Goal: Check status: Check status

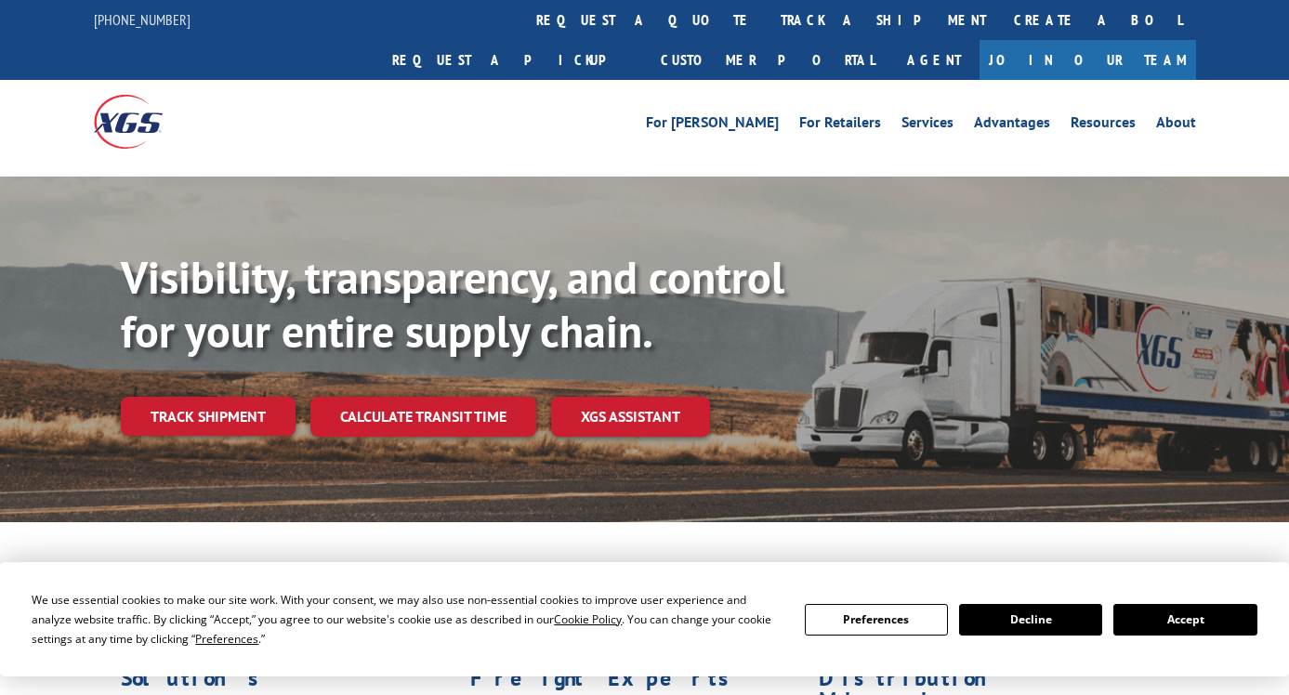
click at [229, 397] on link "Track shipment" at bounding box center [208, 416] width 175 height 39
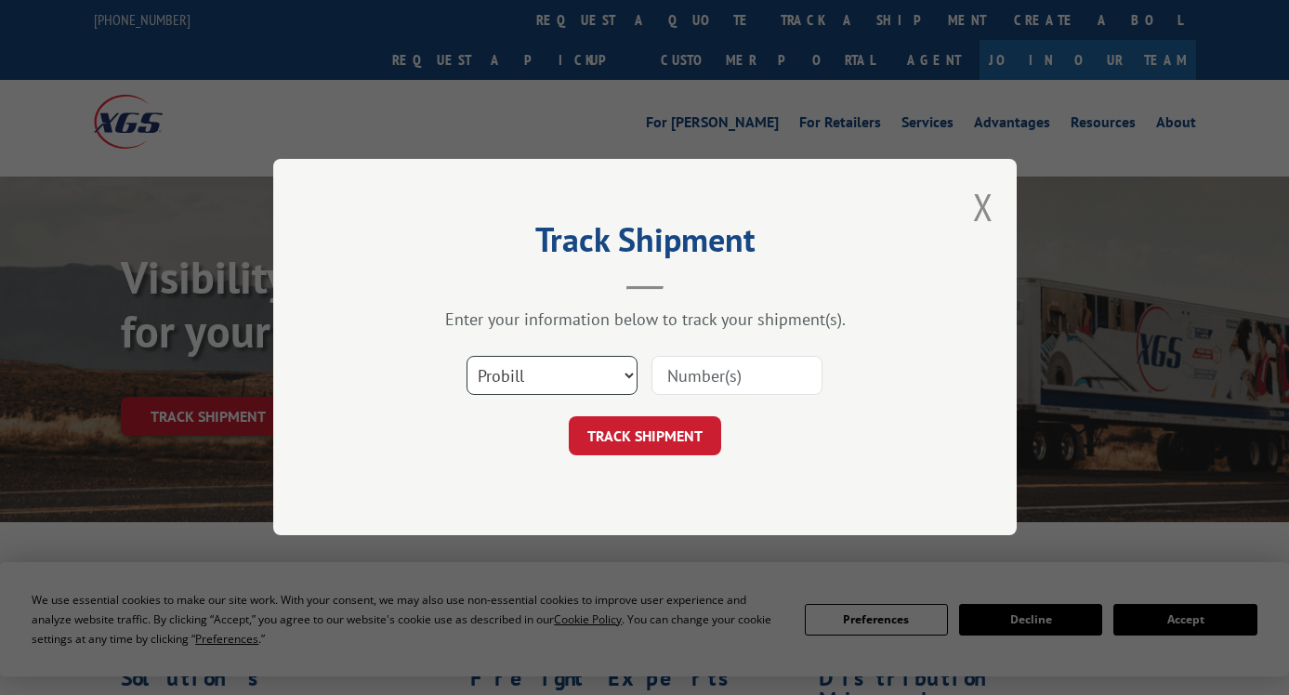
click at [630, 371] on select "Select category... Probill BOL PO" at bounding box center [552, 376] width 171 height 39
select select "bol"
click at [467, 357] on select "Select category... Probill BOL PO" at bounding box center [552, 376] width 171 height 39
click at [695, 374] on input at bounding box center [737, 376] width 171 height 39
type input "8"
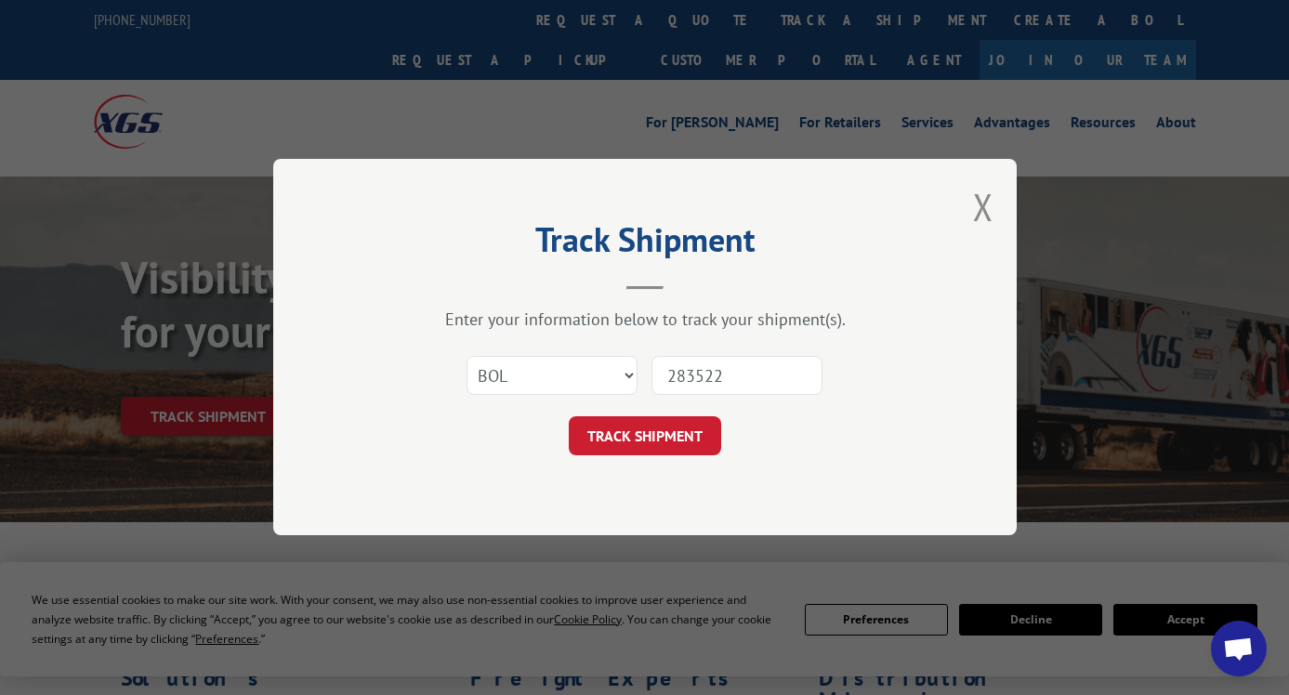
type input "2835220"
click button "TRACK SHIPMENT" at bounding box center [645, 436] width 152 height 39
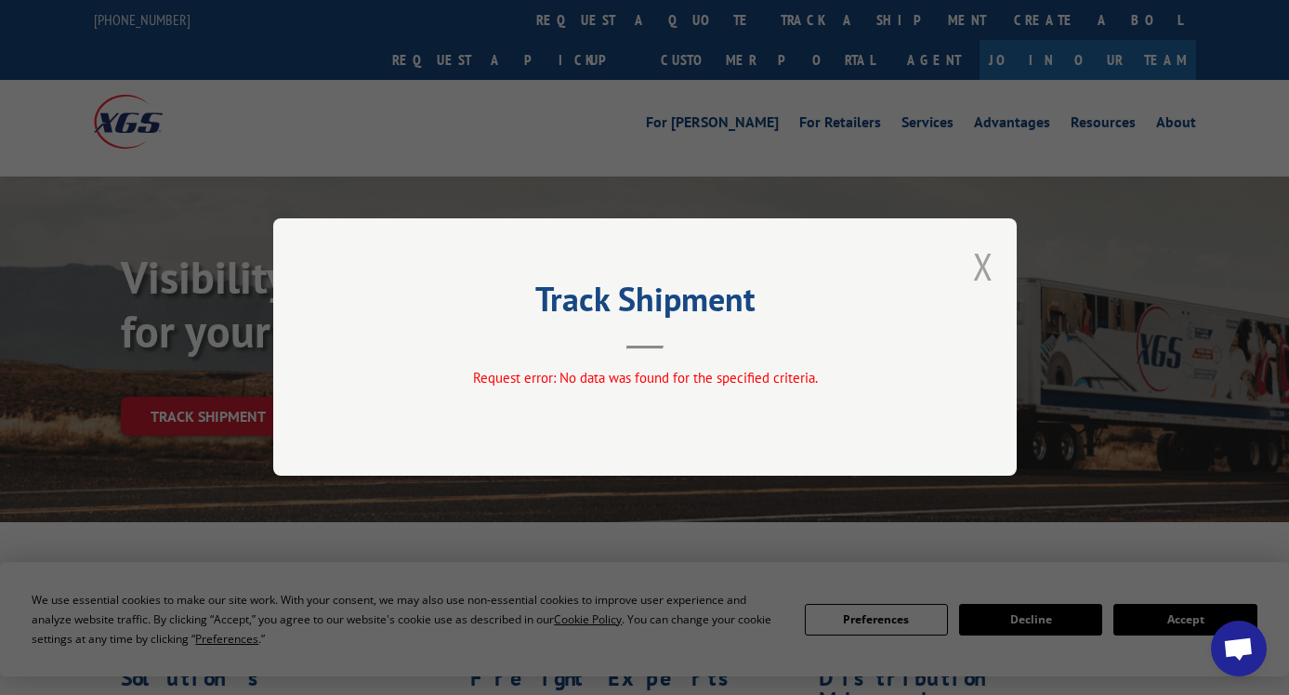
click at [984, 260] on button "Close modal" at bounding box center [983, 266] width 20 height 49
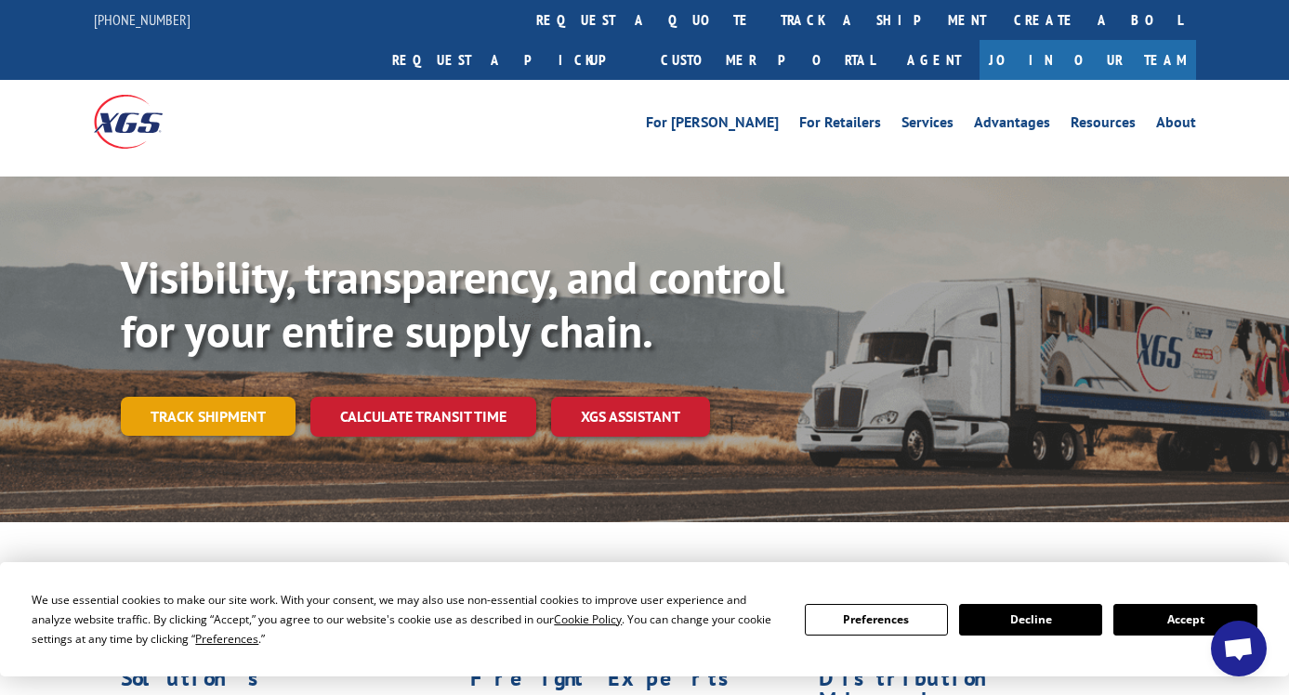
click at [239, 397] on link "Track shipment" at bounding box center [208, 416] width 175 height 39
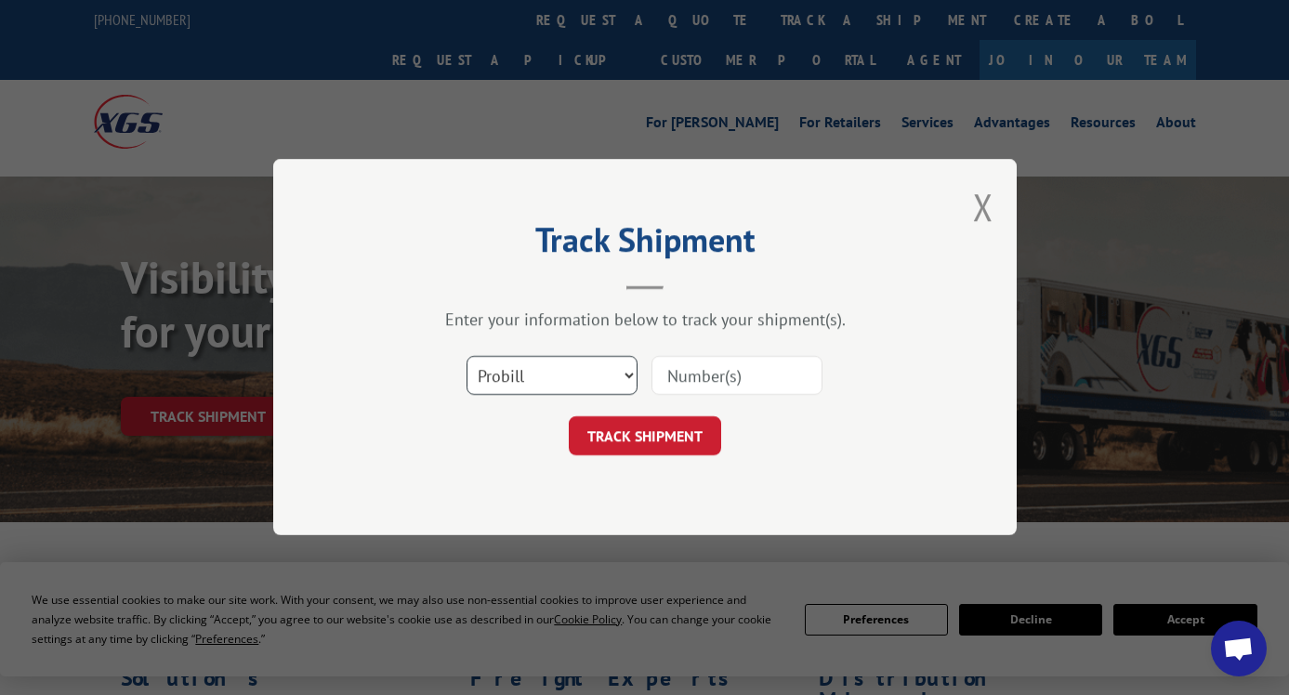
click at [635, 373] on select "Select category... Probill BOL PO" at bounding box center [552, 376] width 171 height 39
select select "bol"
click at [467, 357] on select "Select category... Probill BOL PO" at bounding box center [552, 376] width 171 height 39
click at [713, 370] on input at bounding box center [737, 376] width 171 height 39
type input "2835220"
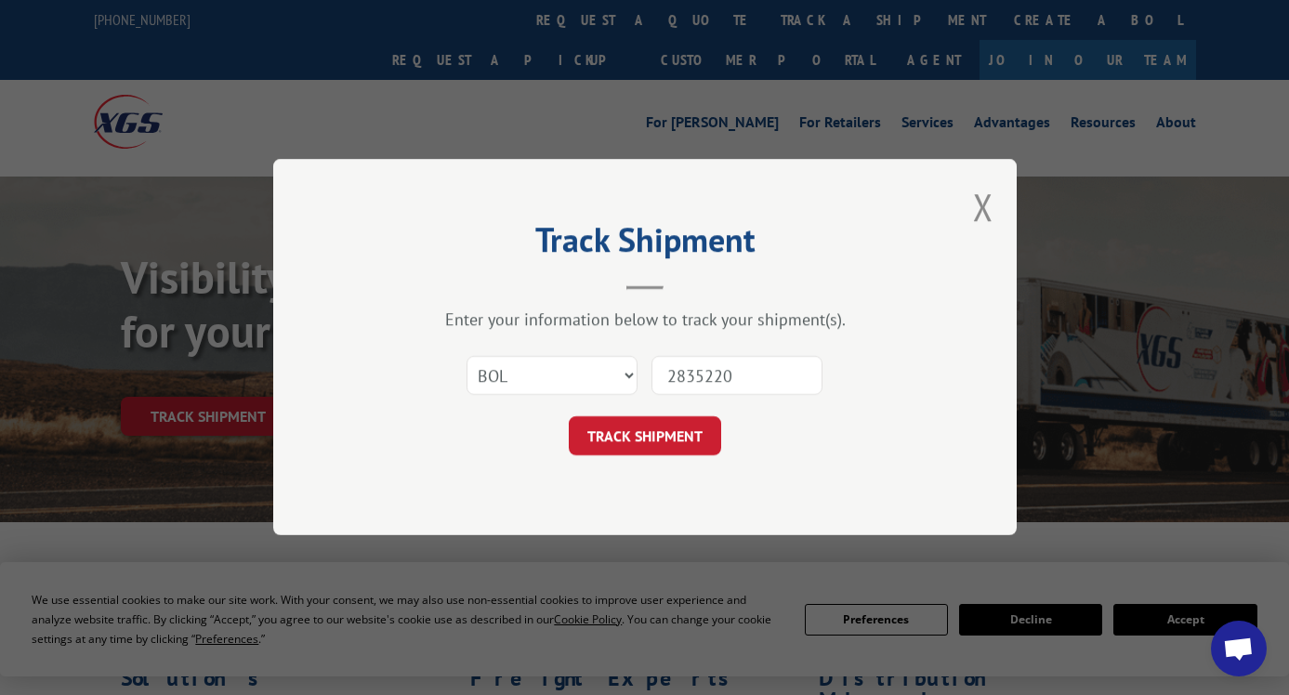
click button "TRACK SHIPMENT" at bounding box center [645, 436] width 152 height 39
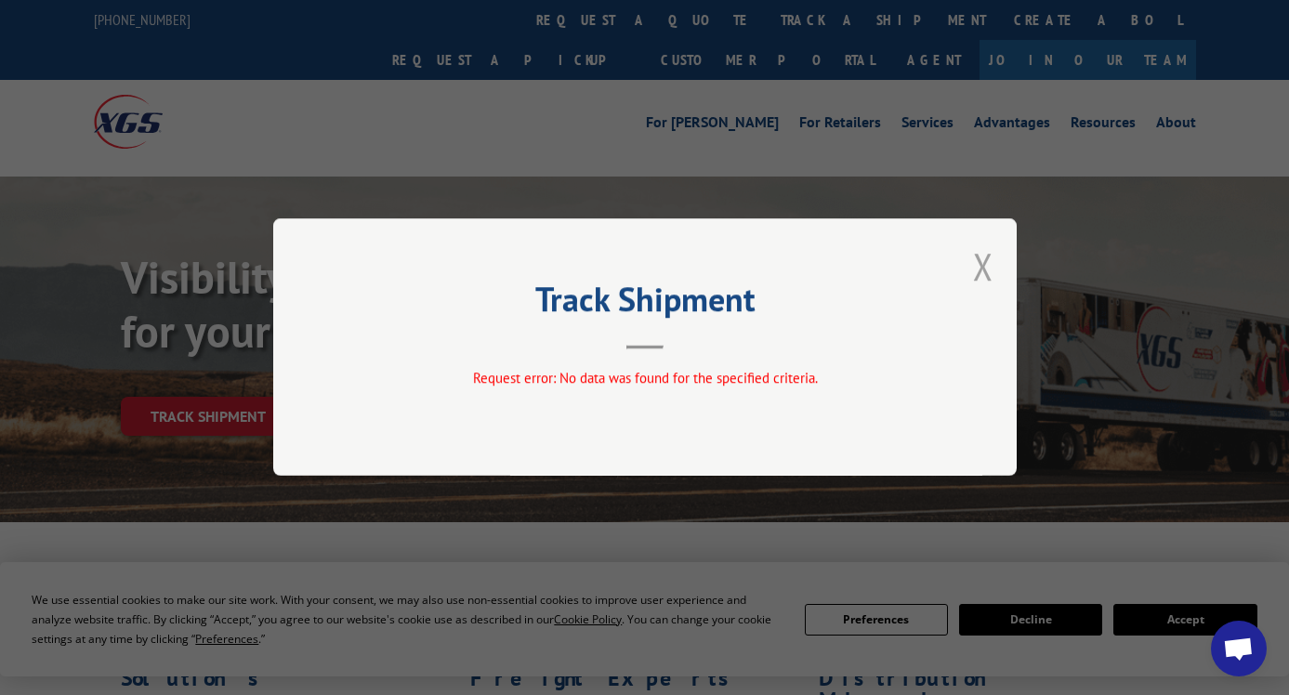
click at [981, 260] on button "Close modal" at bounding box center [983, 266] width 20 height 49
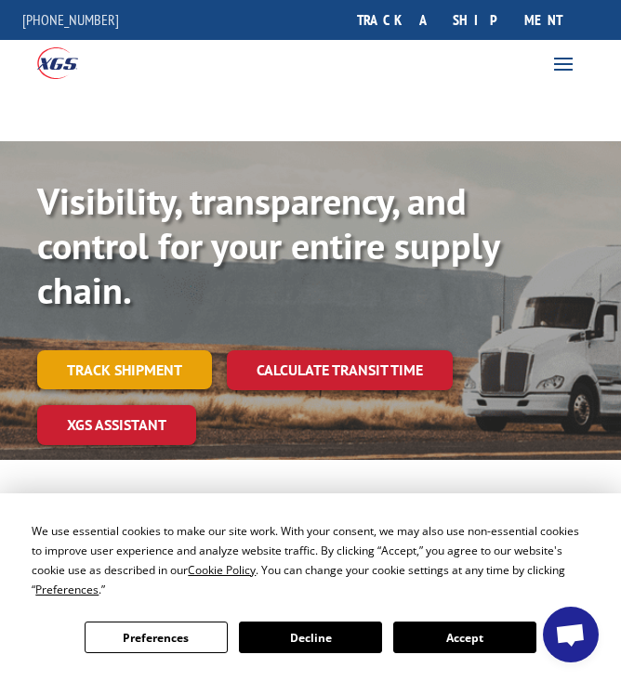
click at [127, 364] on link "Track shipment" at bounding box center [124, 369] width 175 height 39
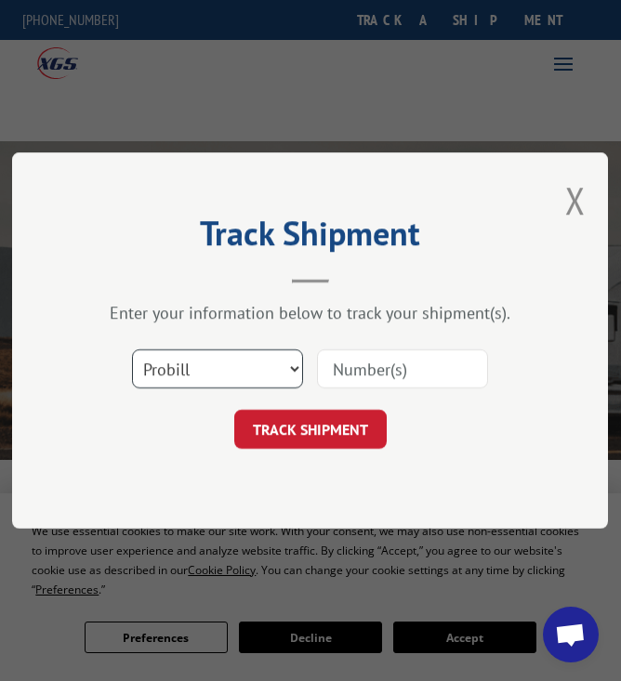
click at [290, 371] on select "Select category... Probill BOL PO" at bounding box center [217, 368] width 171 height 39
select select "bol"
click at [132, 349] on select "Select category... Probill BOL PO" at bounding box center [217, 368] width 171 height 39
click at [370, 371] on input at bounding box center [402, 368] width 171 height 39
type input "2864799"
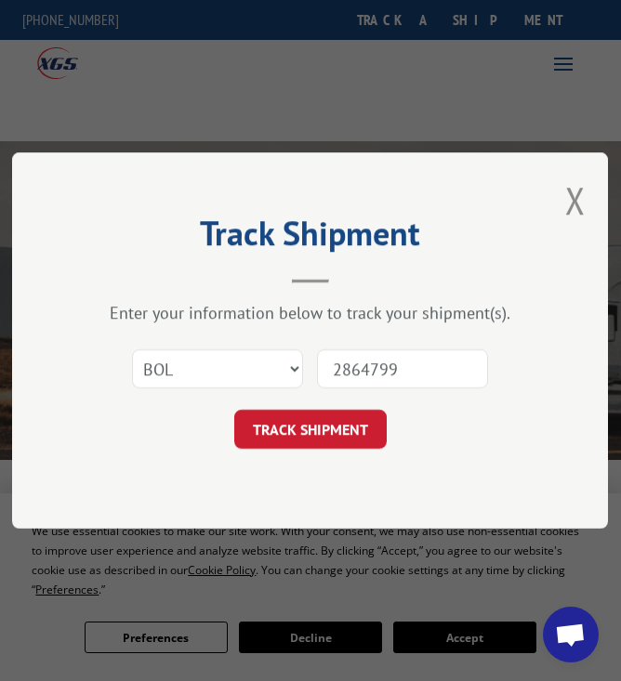
click button "TRACK SHIPMENT" at bounding box center [310, 429] width 152 height 39
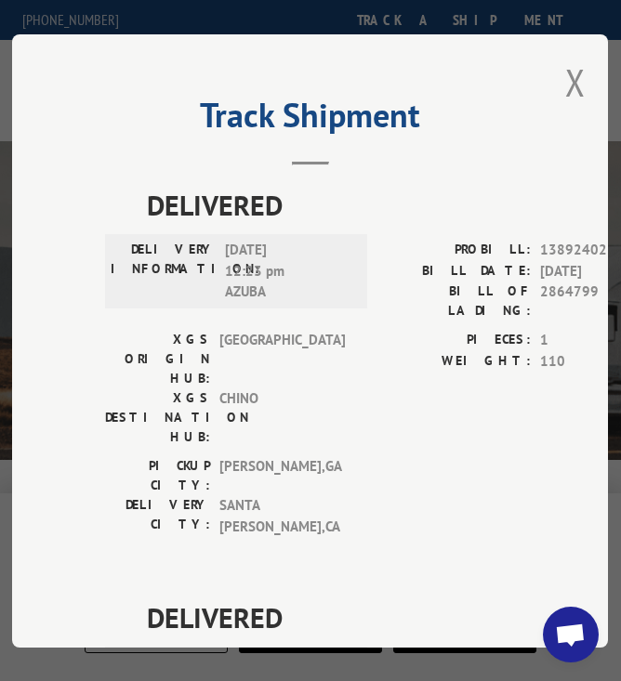
click at [565, 78] on button "Close modal" at bounding box center [575, 82] width 20 height 49
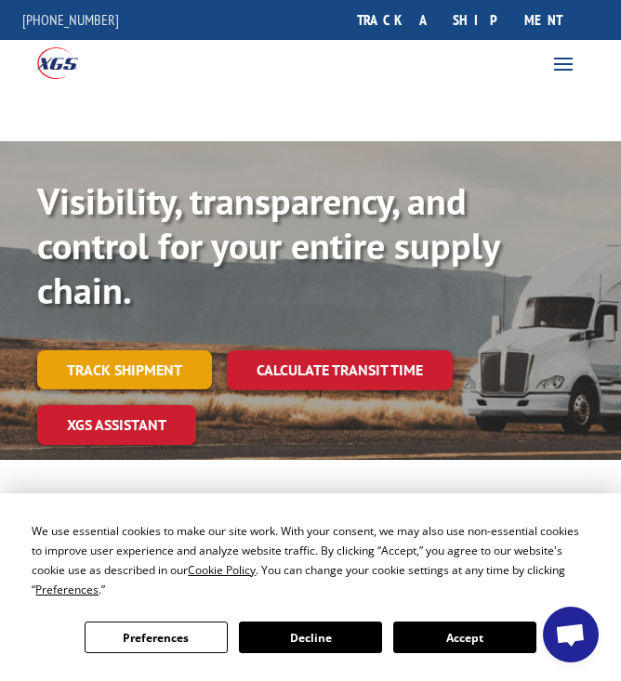
click at [165, 370] on link "Track shipment" at bounding box center [124, 369] width 175 height 39
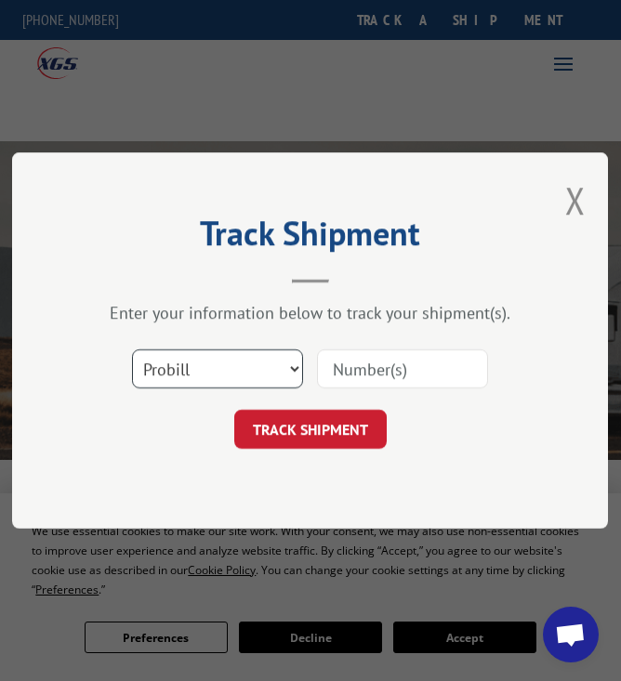
click at [294, 367] on select "Select category... Probill BOL PO" at bounding box center [217, 368] width 171 height 39
select select "bol"
click at [132, 349] on select "Select category... Probill BOL PO" at bounding box center [217, 368] width 171 height 39
click at [361, 374] on input at bounding box center [402, 368] width 171 height 39
type input "2863019"
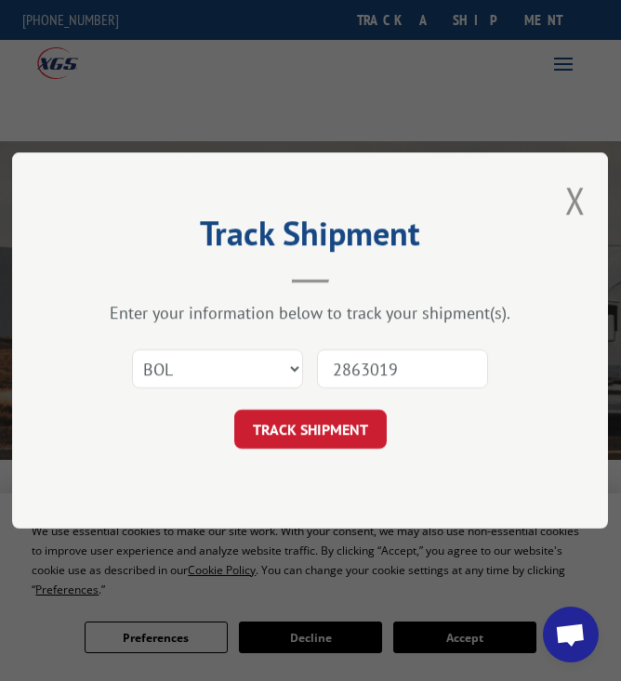
click button "TRACK SHIPMENT" at bounding box center [310, 429] width 152 height 39
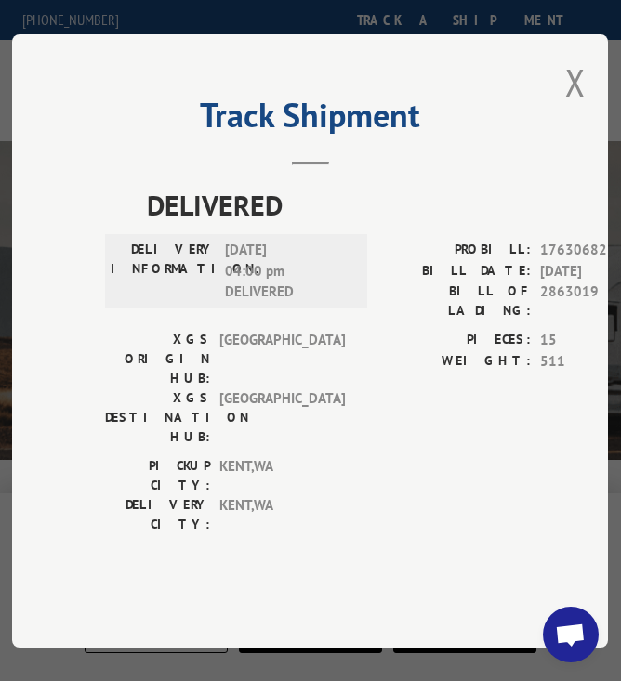
click at [578, 107] on button "Close modal" at bounding box center [575, 82] width 20 height 49
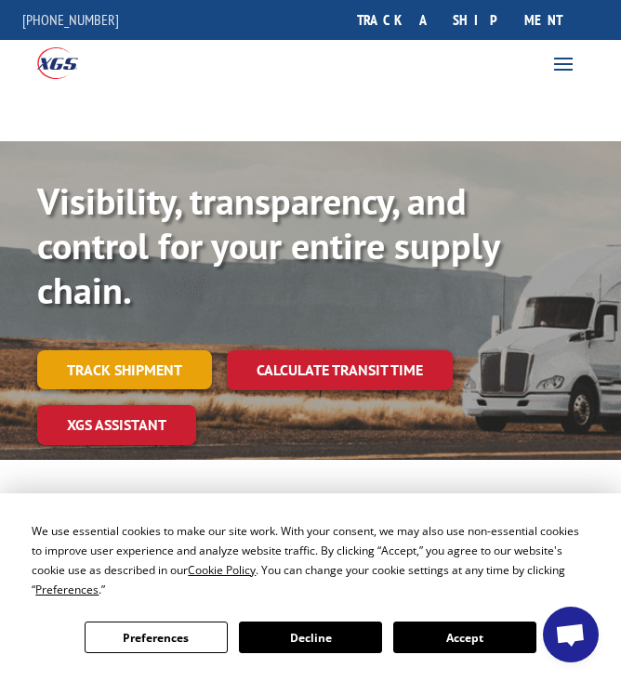
click at [172, 369] on link "Track shipment" at bounding box center [124, 369] width 175 height 39
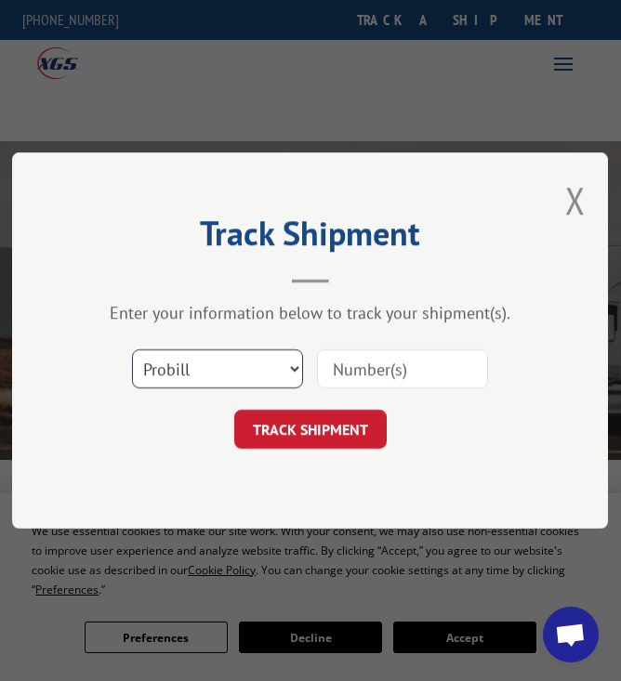
drag, startPoint x: 296, startPoint y: 376, endPoint x: 270, endPoint y: 377, distance: 25.1
click at [296, 376] on select "Select category... Probill BOL PO" at bounding box center [217, 368] width 171 height 39
select select "bol"
click at [132, 349] on select "Select category... Probill BOL PO" at bounding box center [217, 368] width 171 height 39
click at [343, 363] on input at bounding box center [402, 368] width 171 height 39
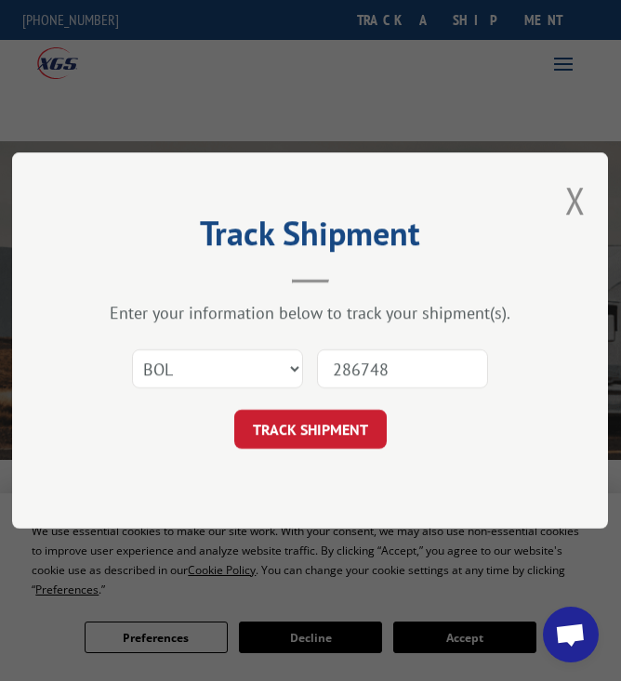
type input "2867482"
click button "TRACK SHIPMENT" at bounding box center [310, 429] width 152 height 39
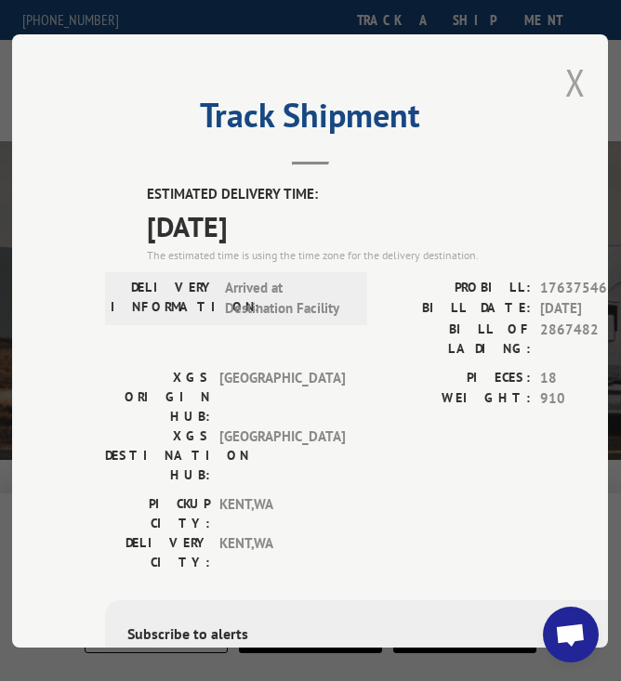
click at [570, 72] on button "Close modal" at bounding box center [575, 82] width 20 height 49
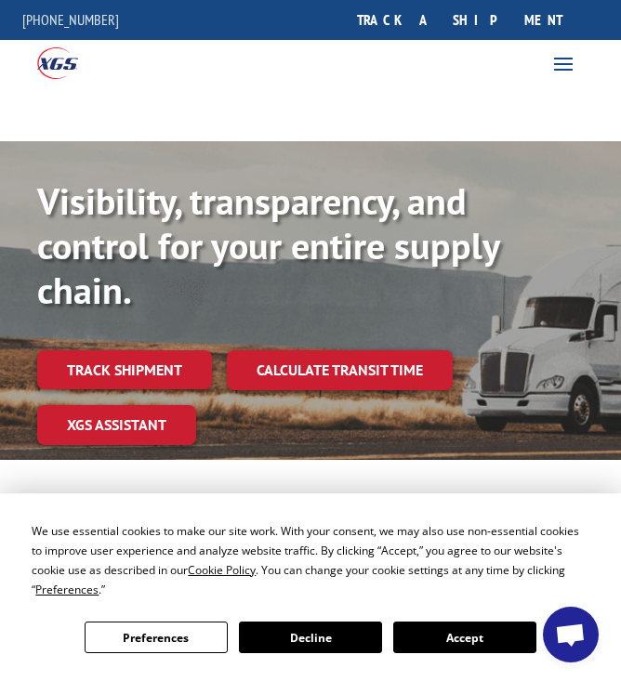
drag, startPoint x: 145, startPoint y: 363, endPoint x: 161, endPoint y: 370, distance: 17.5
click at [145, 363] on link "Track shipment" at bounding box center [124, 369] width 175 height 39
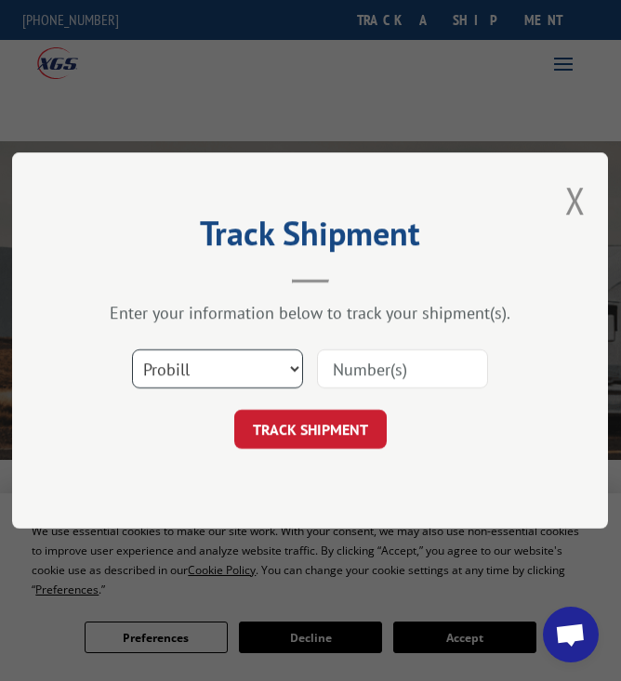
click at [298, 367] on select "Select category... Probill BOL PO" at bounding box center [217, 368] width 171 height 39
select select "bol"
click at [132, 349] on select "Select category... Probill BOL PO" at bounding box center [217, 368] width 171 height 39
click at [373, 373] on input at bounding box center [402, 368] width 171 height 39
type input "2868611"
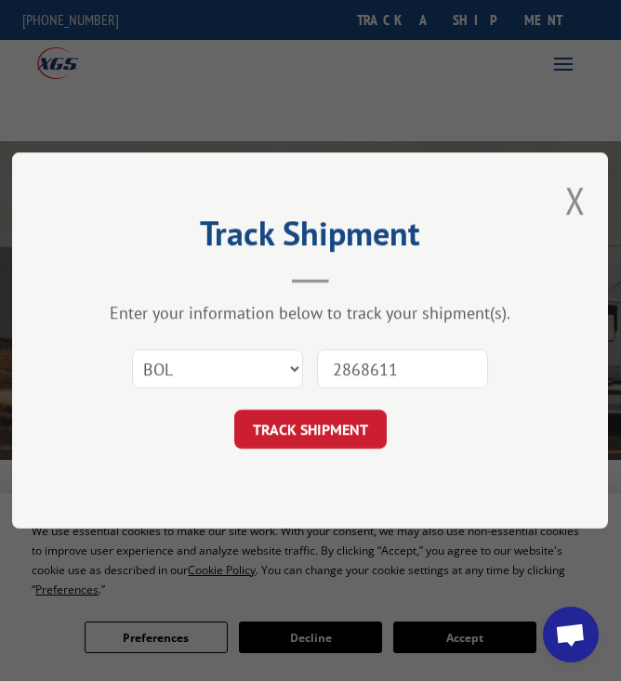
click button "TRACK SHIPMENT" at bounding box center [310, 429] width 152 height 39
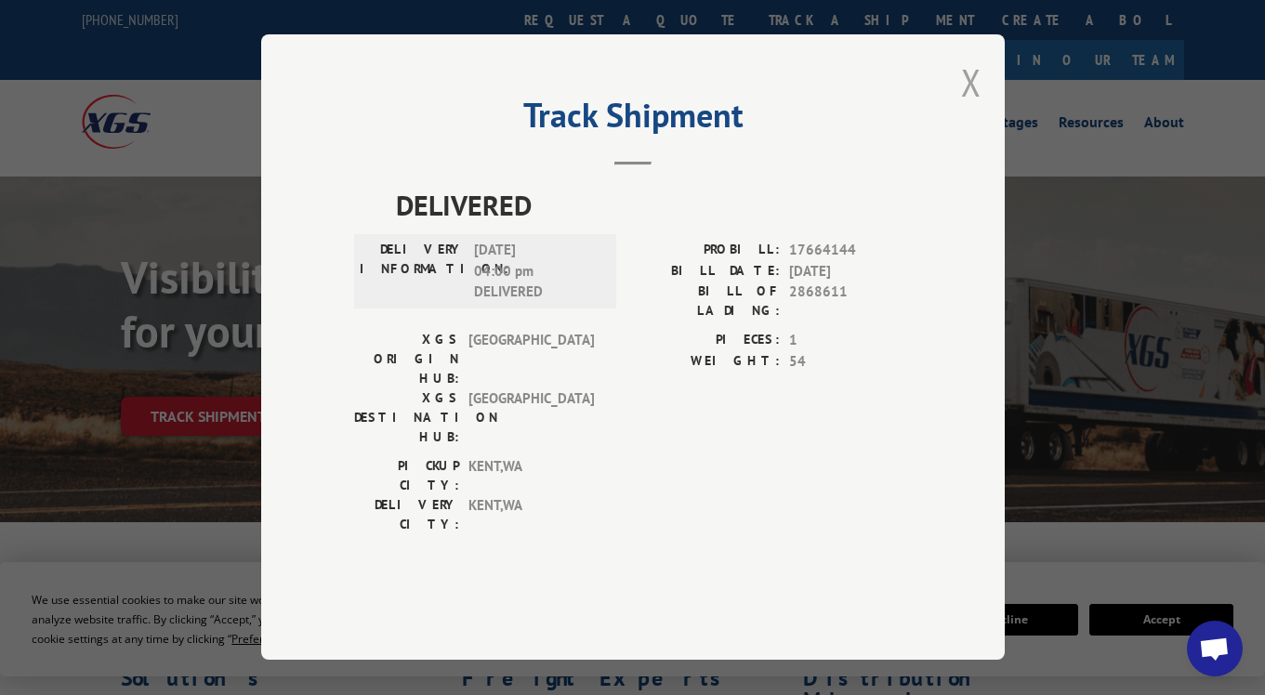
click at [968, 107] on button "Close modal" at bounding box center [971, 82] width 20 height 49
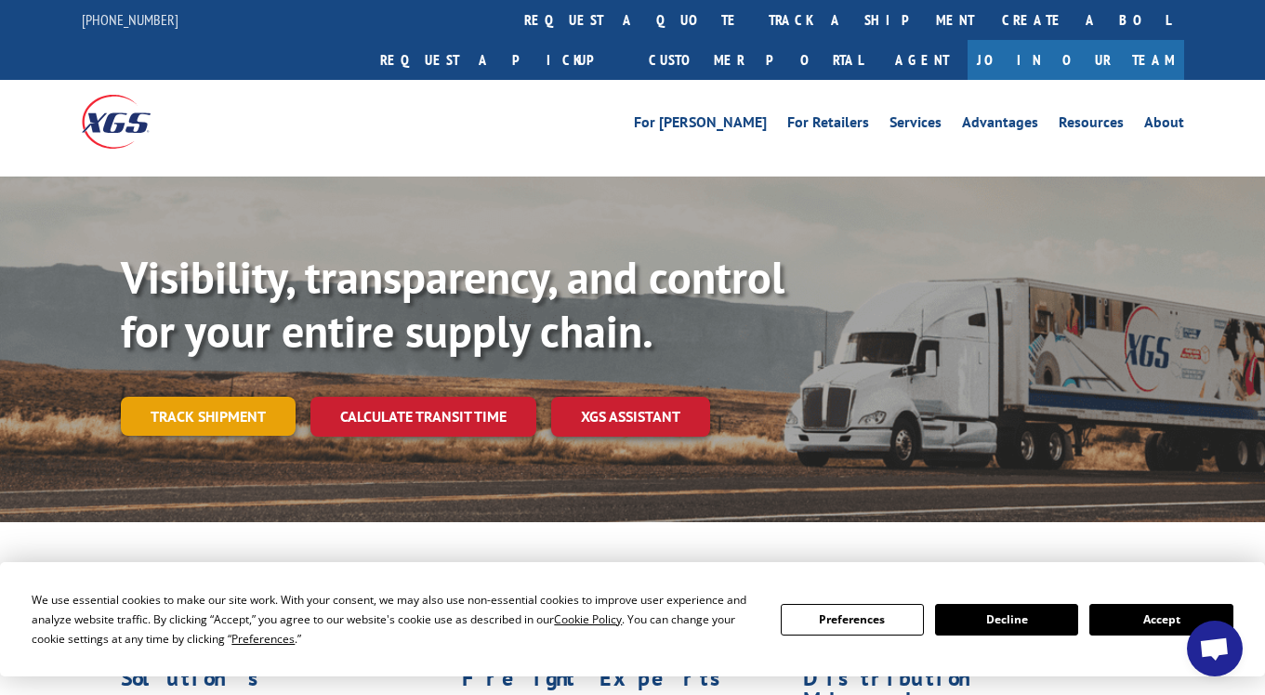
click at [232, 397] on link "Track shipment" at bounding box center [208, 416] width 175 height 39
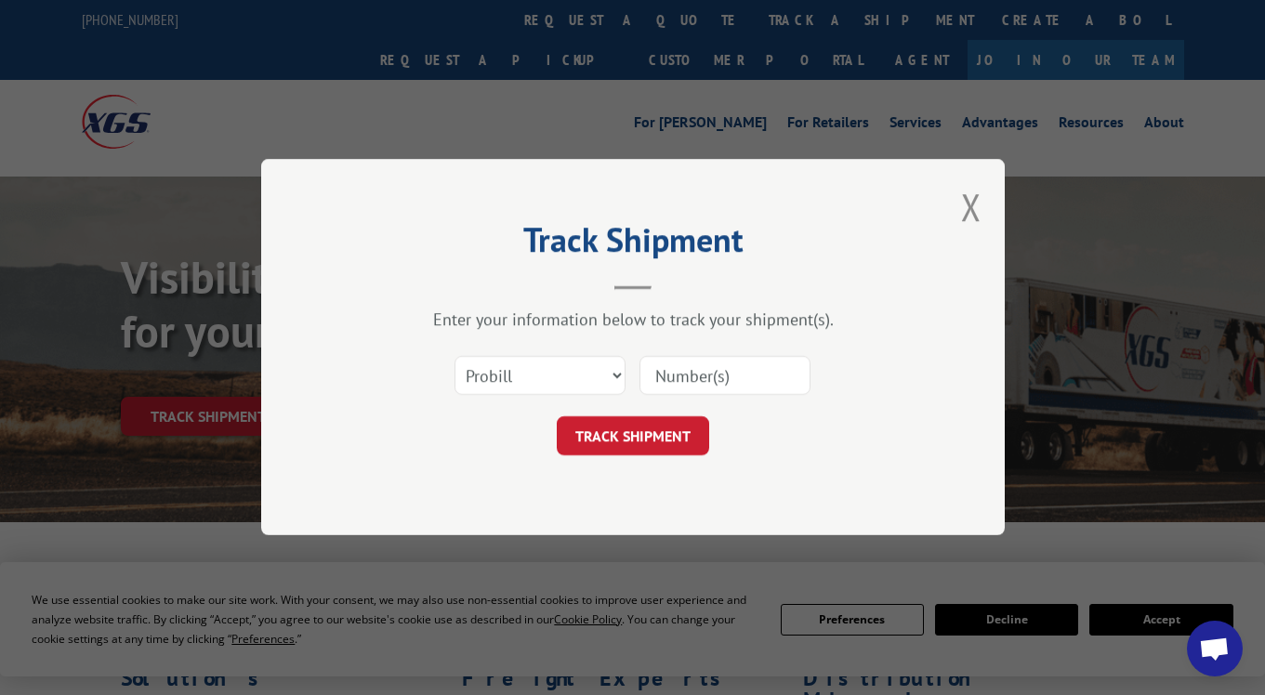
click at [777, 375] on input at bounding box center [724, 376] width 171 height 39
type input "17667732"
click button "TRACK SHIPMENT" at bounding box center [633, 436] width 152 height 39
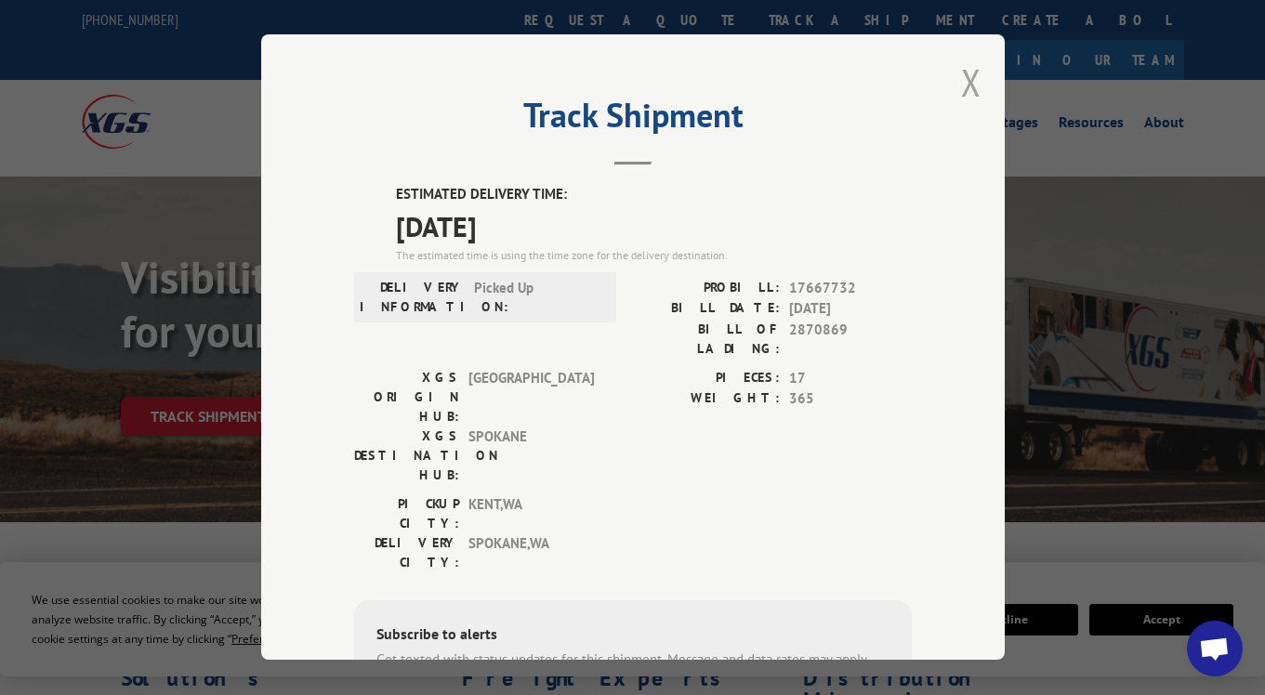
click at [969, 86] on button "Close modal" at bounding box center [971, 82] width 20 height 49
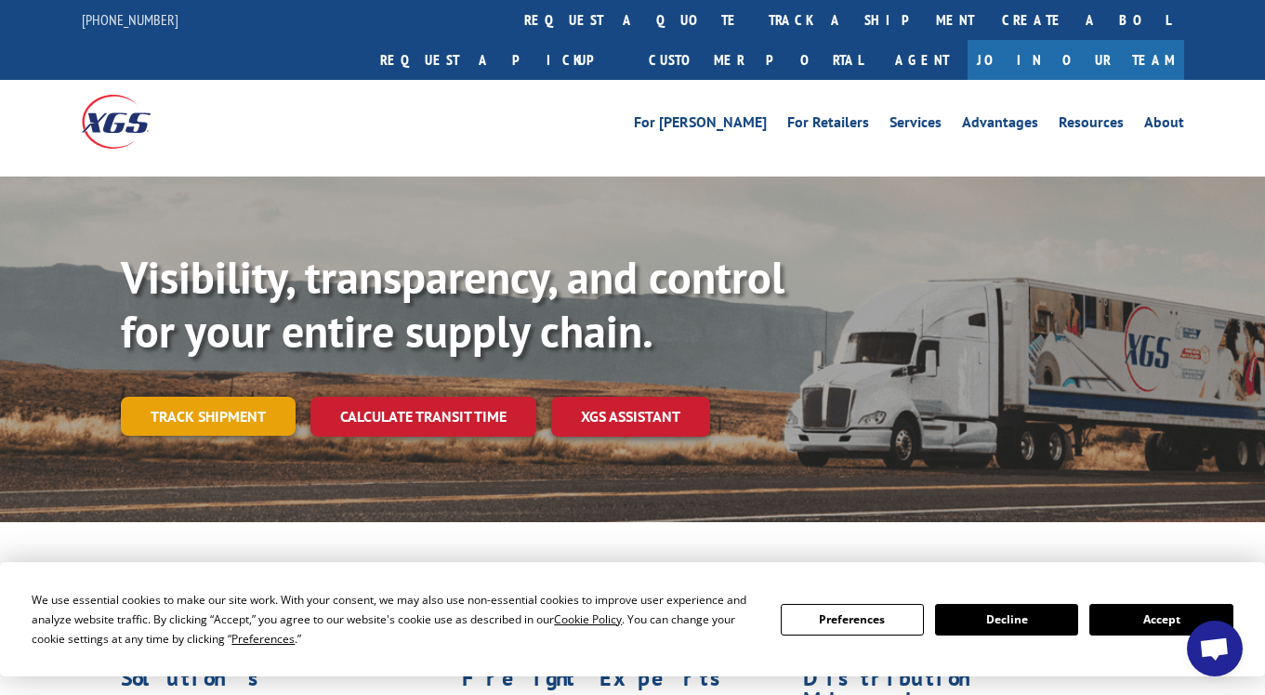
click at [232, 397] on link "Track shipment" at bounding box center [208, 416] width 175 height 39
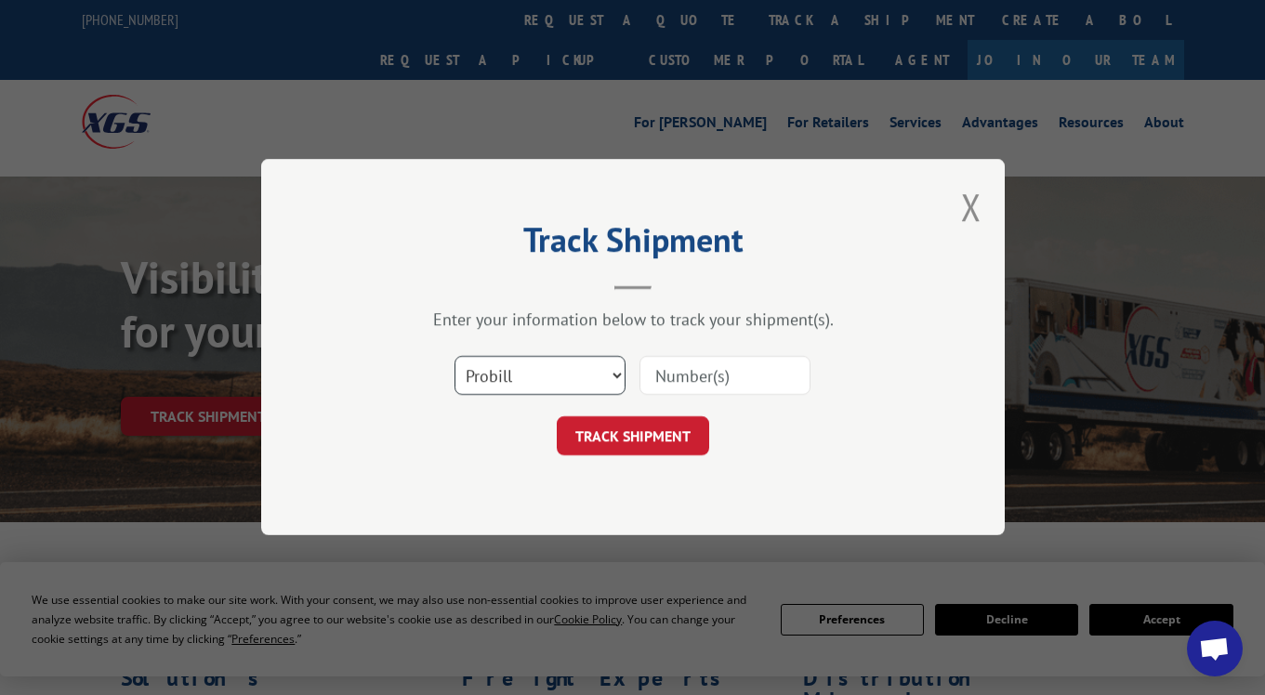
click at [618, 377] on select "Select category... Probill BOL PO" at bounding box center [540, 376] width 171 height 39
select select "bol"
click at [455, 357] on select "Select category... Probill BOL PO" at bounding box center [540, 376] width 171 height 39
click at [688, 383] on input at bounding box center [724, 376] width 171 height 39
type input "2867482"
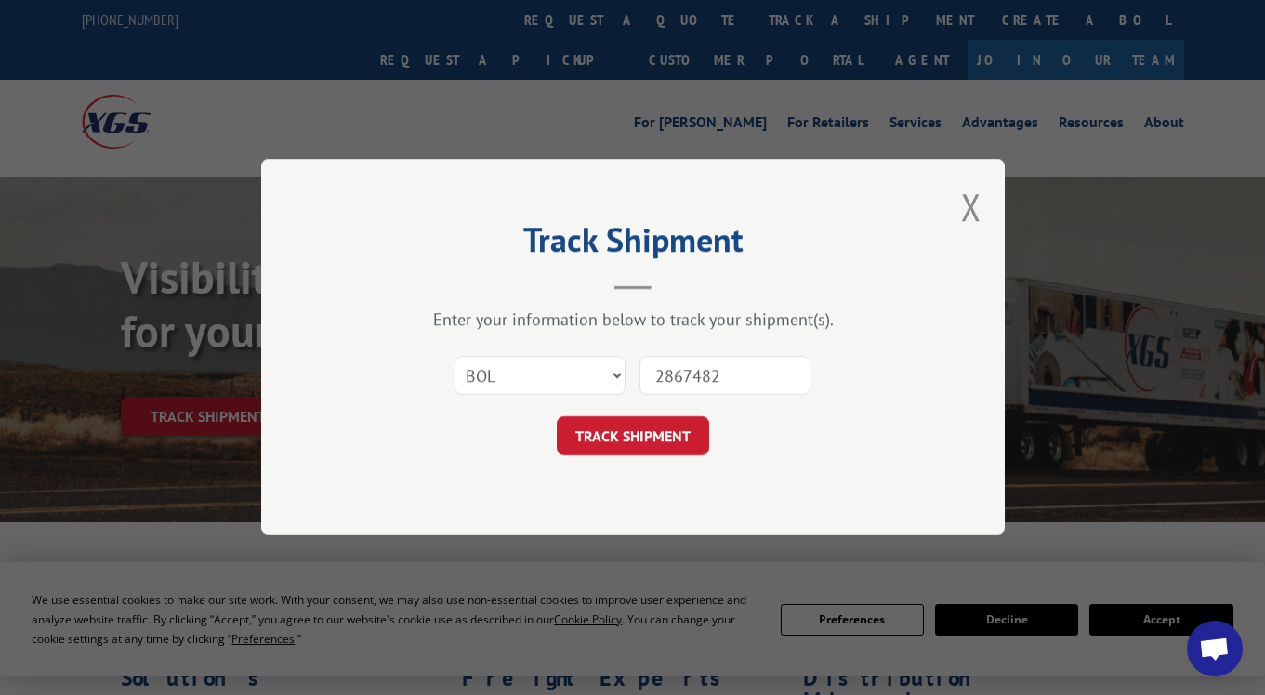
click button "TRACK SHIPMENT" at bounding box center [633, 436] width 152 height 39
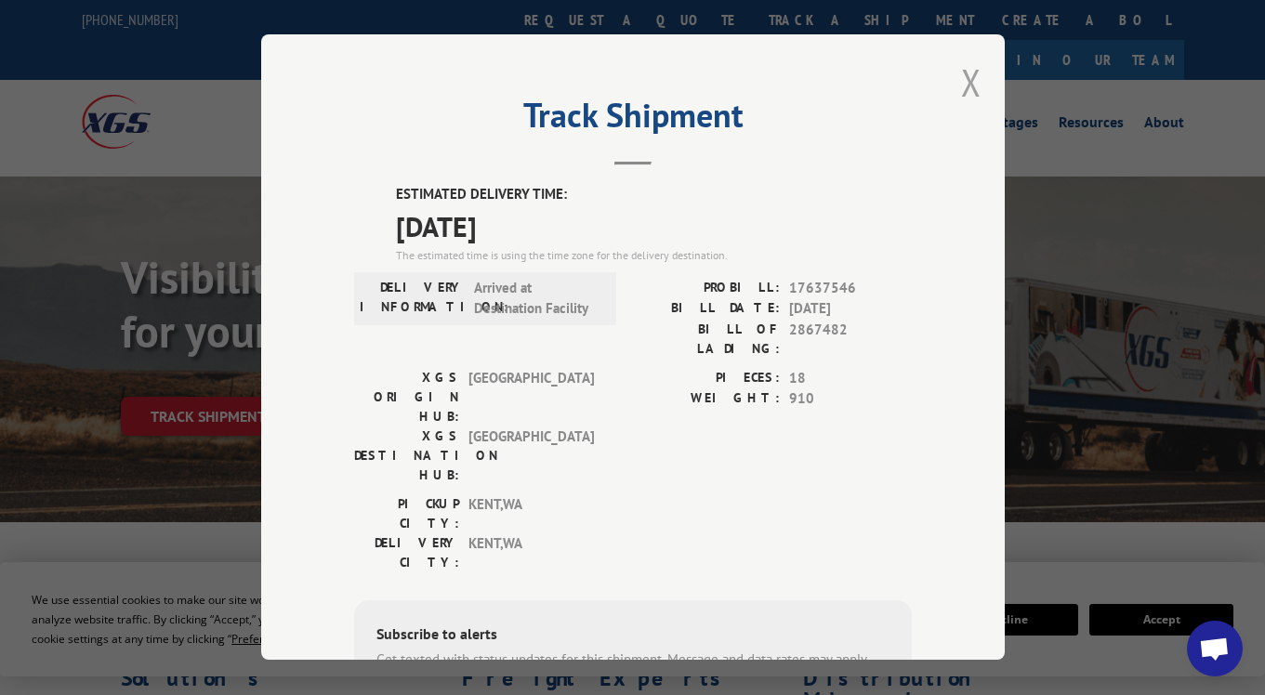
click at [961, 86] on button "Close modal" at bounding box center [971, 82] width 20 height 49
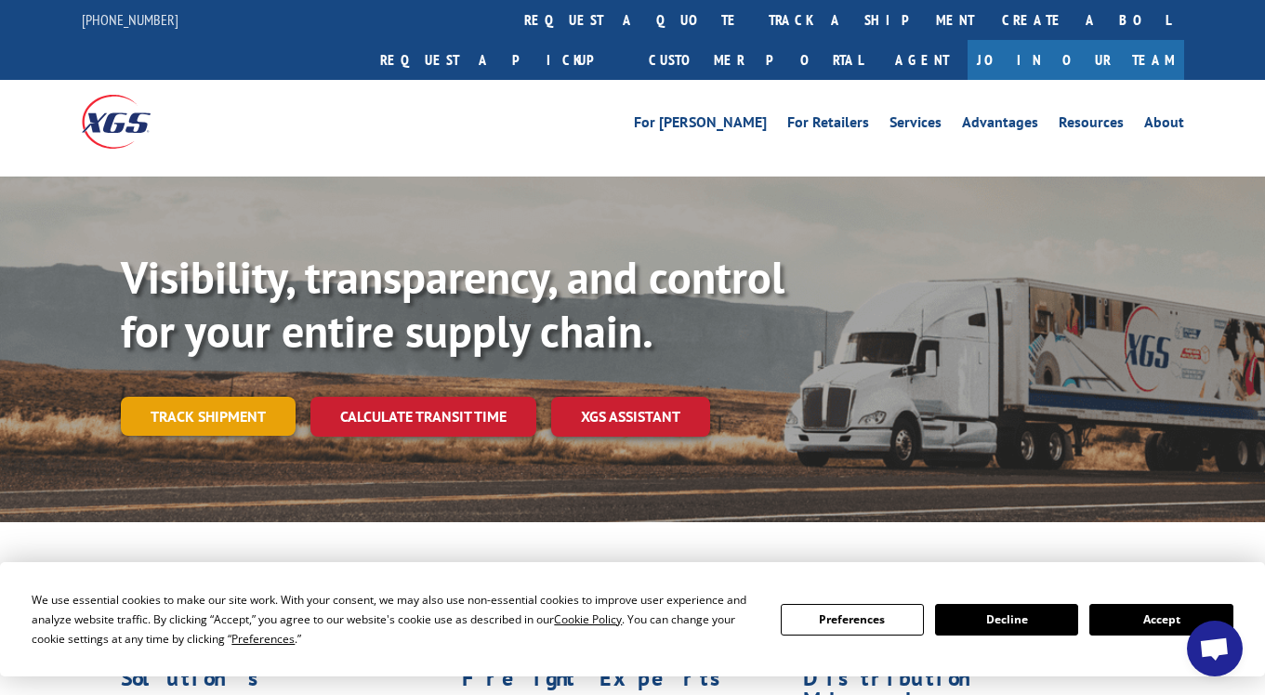
click at [231, 397] on link "Track shipment" at bounding box center [208, 416] width 175 height 39
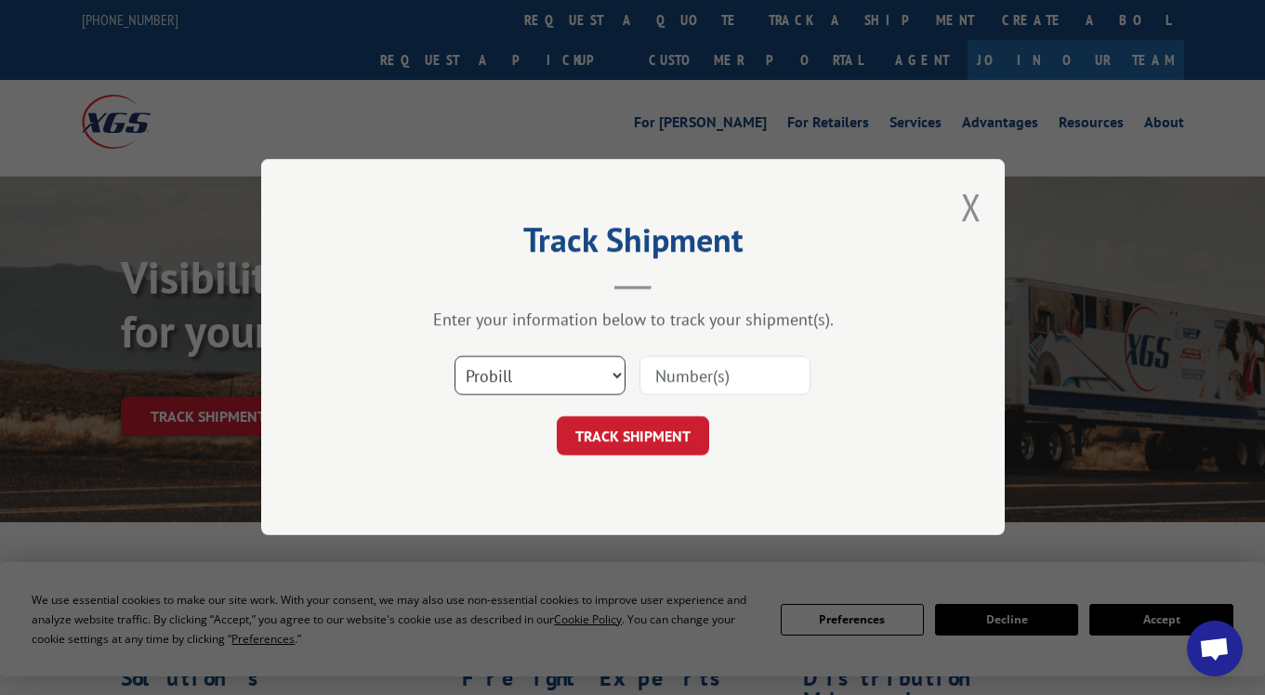
click at [624, 386] on select "Select category... Probill BOL PO" at bounding box center [540, 376] width 171 height 39
select select "bol"
click at [455, 357] on select "Select category... Probill BOL PO" at bounding box center [540, 376] width 171 height 39
click at [678, 381] on input at bounding box center [724, 376] width 171 height 39
type input "2870869"
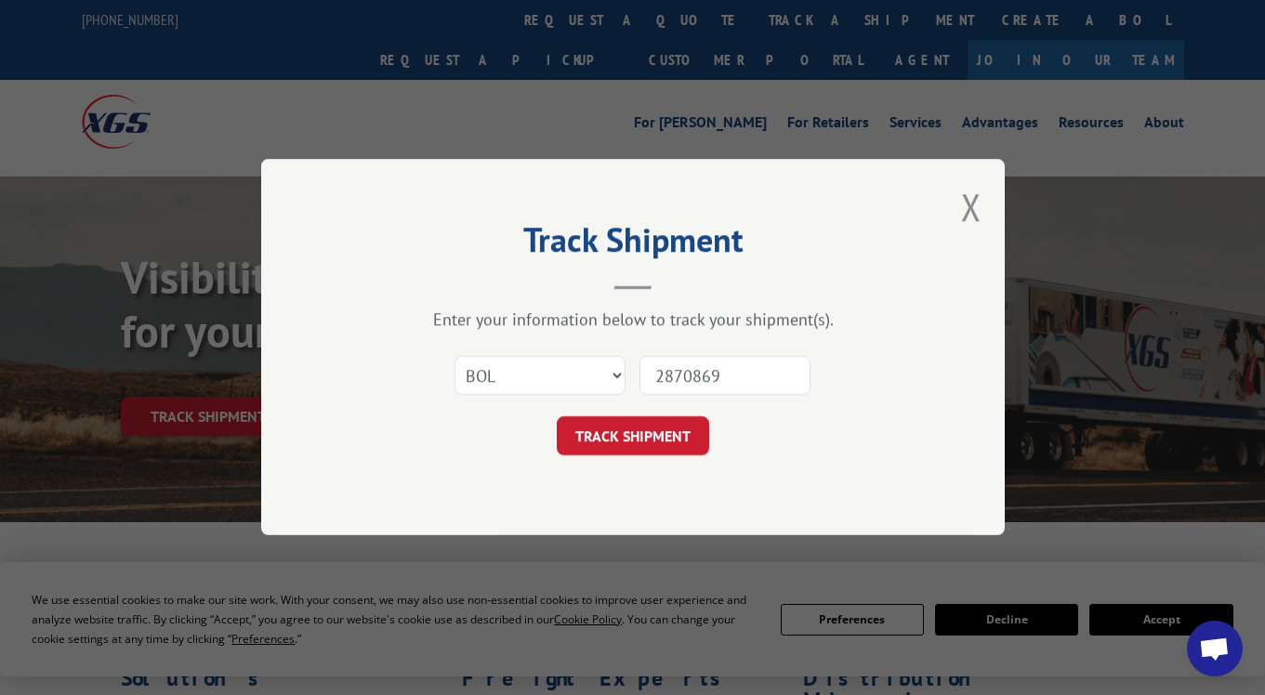
click button "TRACK SHIPMENT" at bounding box center [633, 436] width 152 height 39
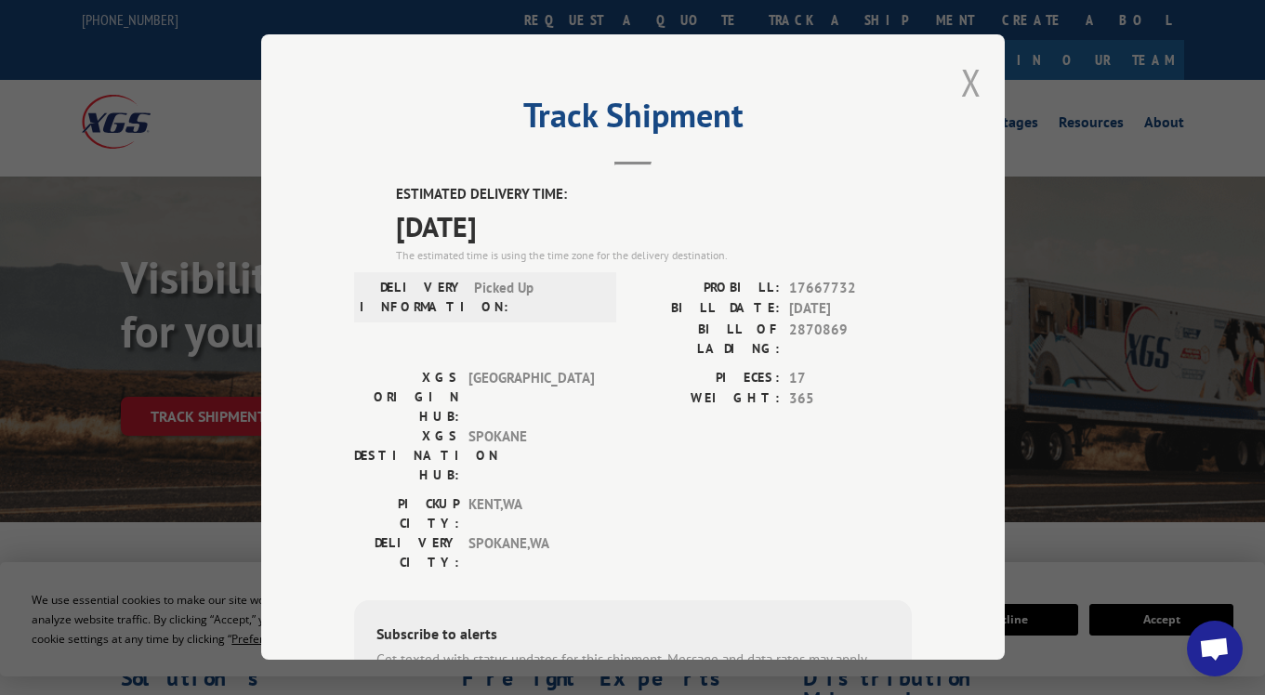
click at [963, 73] on button "Close modal" at bounding box center [971, 82] width 20 height 49
